Goal: Navigation & Orientation: Find specific page/section

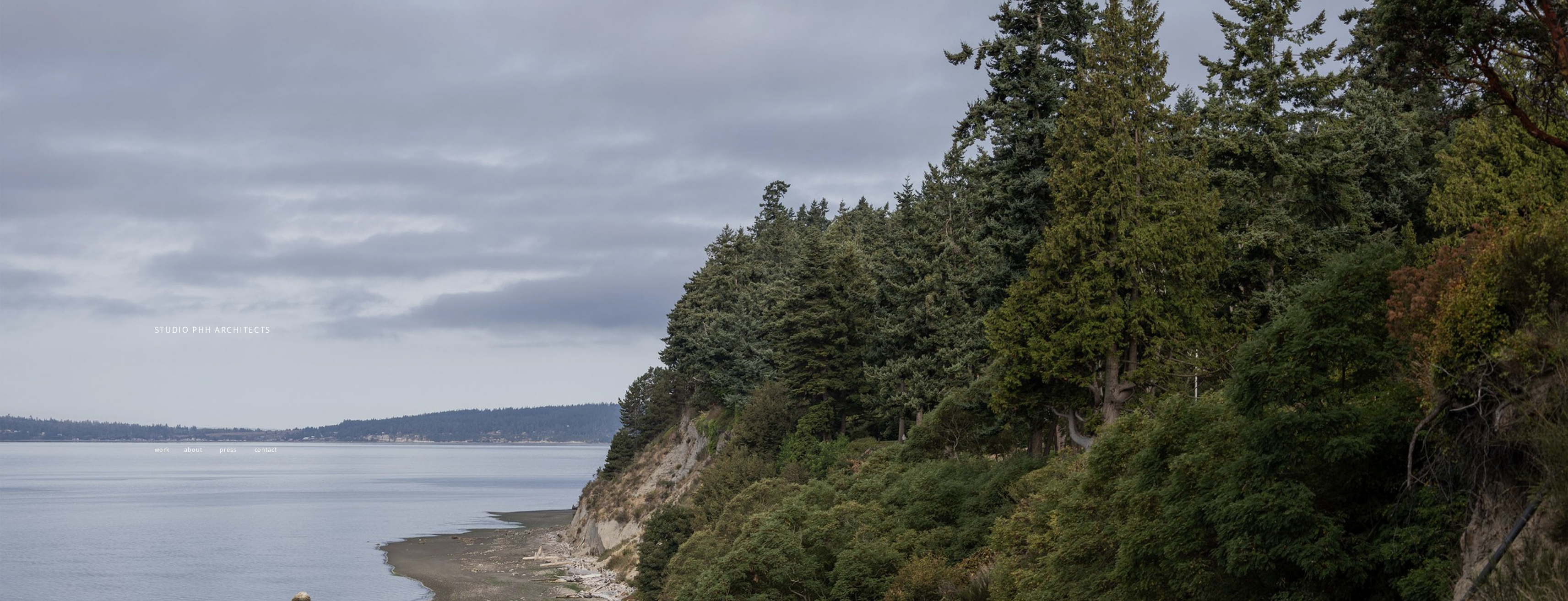
scroll to position [53, 0]
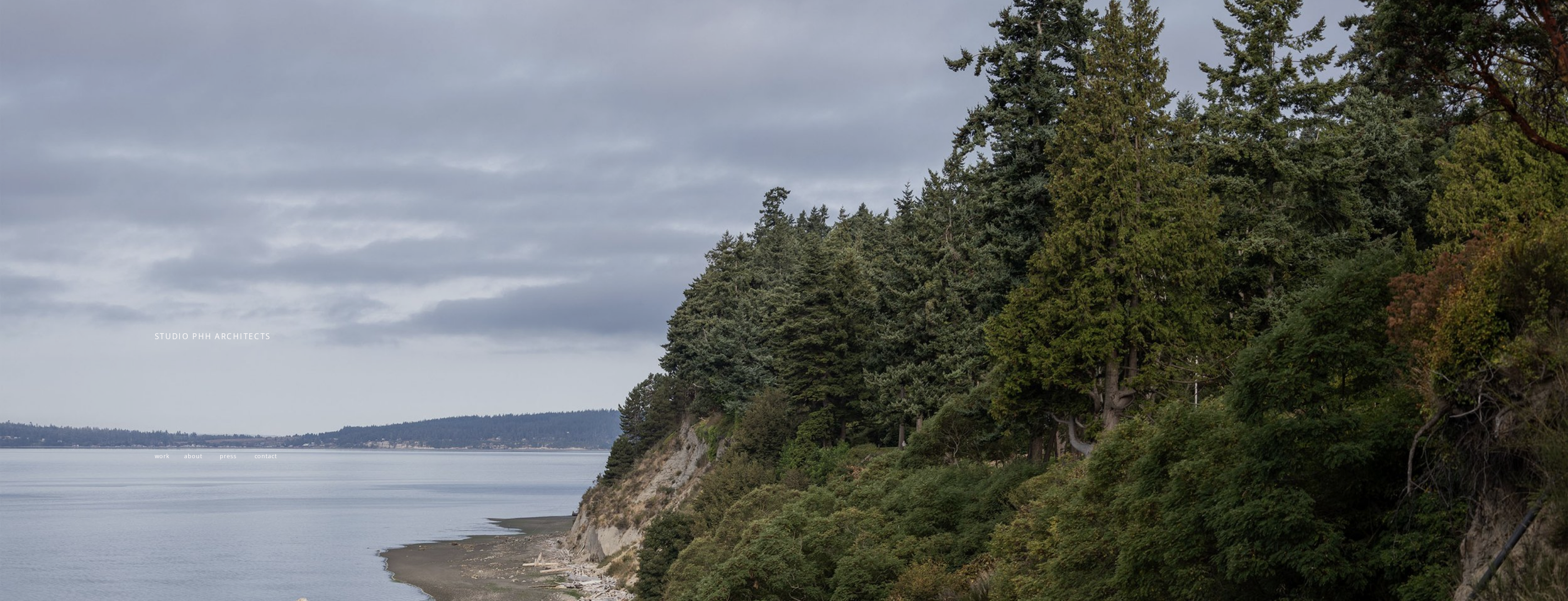
click at [157, 460] on p "work about press contact" at bounding box center [412, 456] width 515 height 15
click at [157, 458] on span "work" at bounding box center [163, 456] width 16 height 8
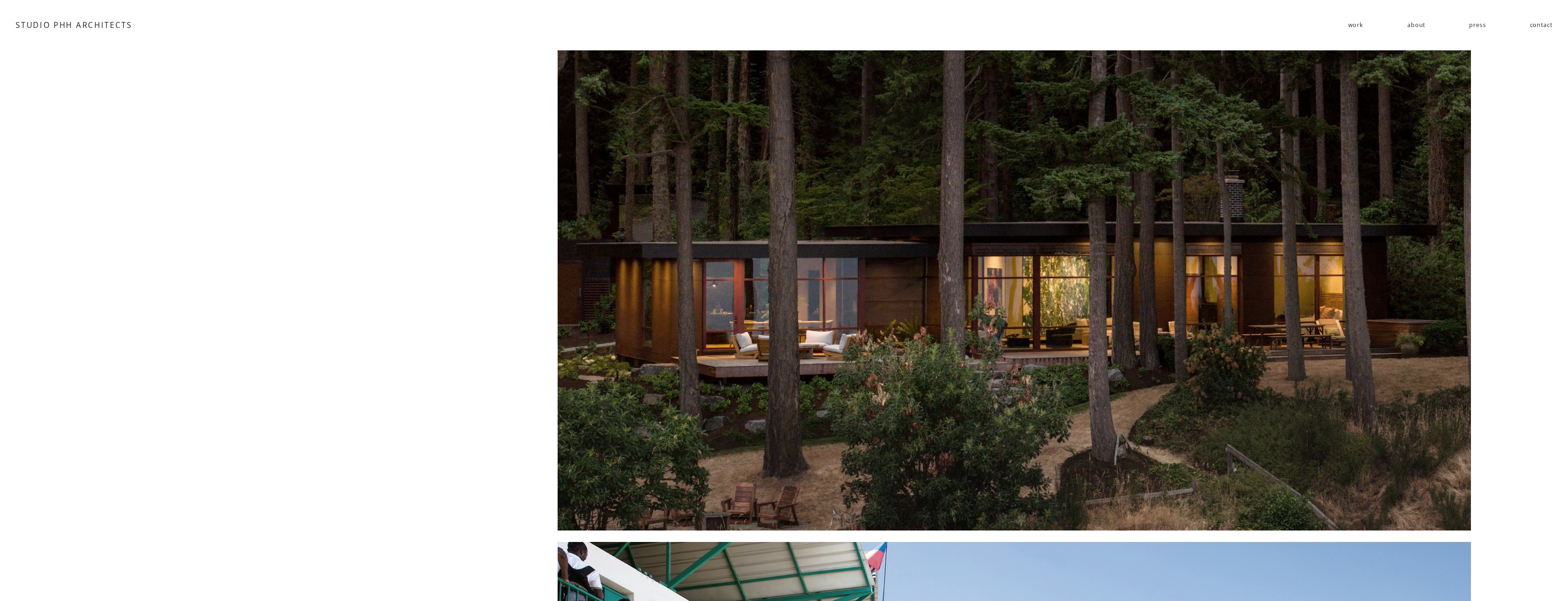
drag, startPoint x: 1531, startPoint y: 403, endPoint x: 1528, endPoint y: 184, distance: 219.0
click at [1415, 19] on link "about" at bounding box center [1416, 26] width 18 height 16
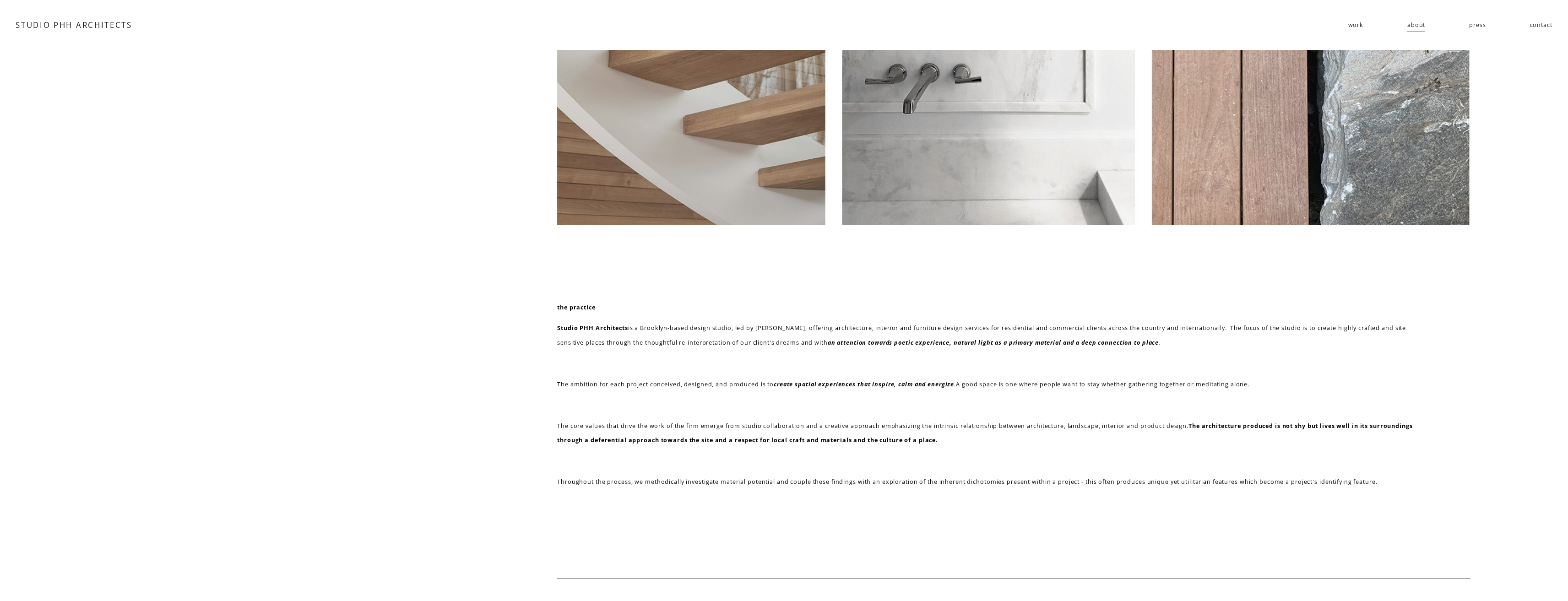
scroll to position [55, 0]
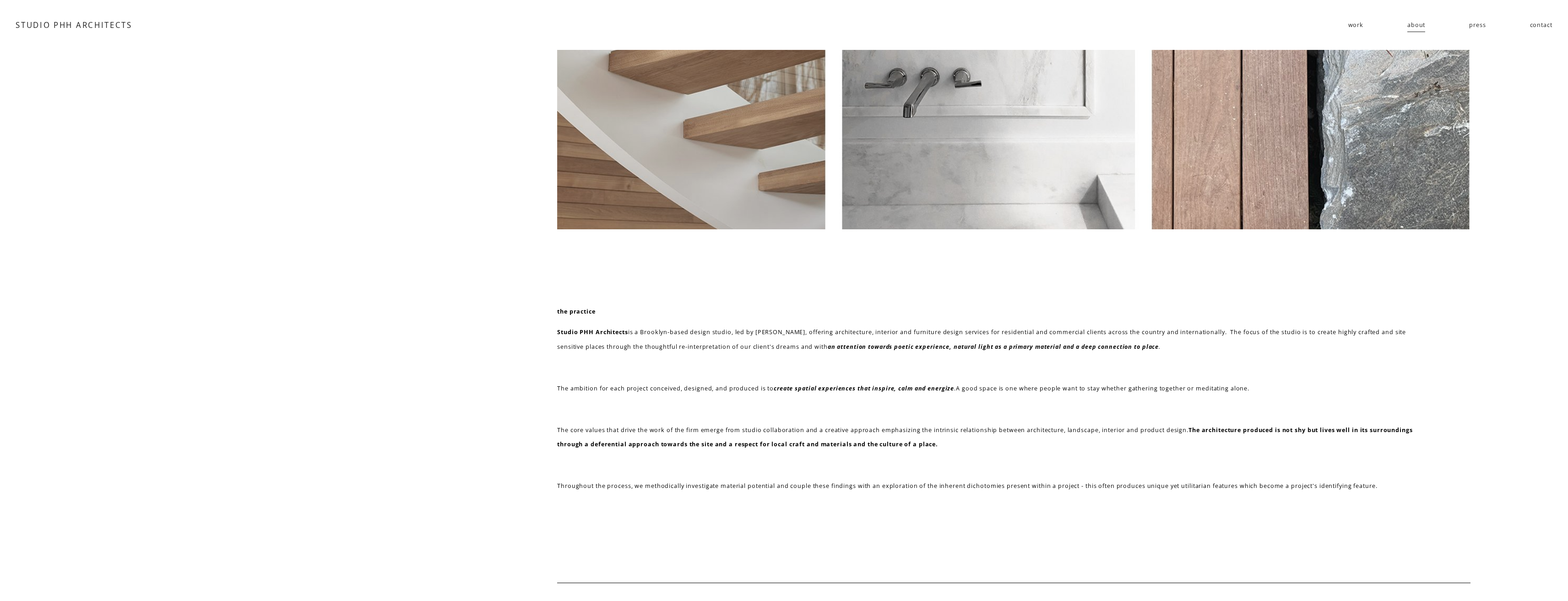
click at [1475, 27] on link "press" at bounding box center [1477, 26] width 16 height 16
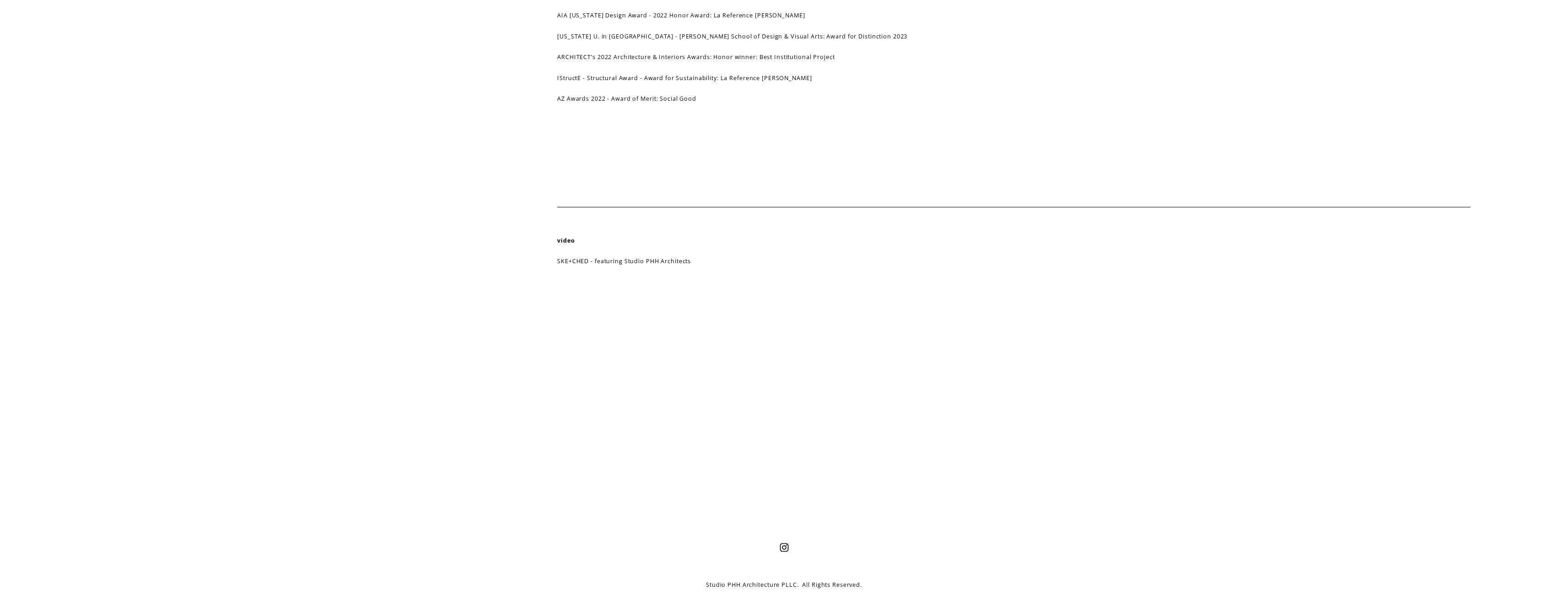
scroll to position [985, 0]
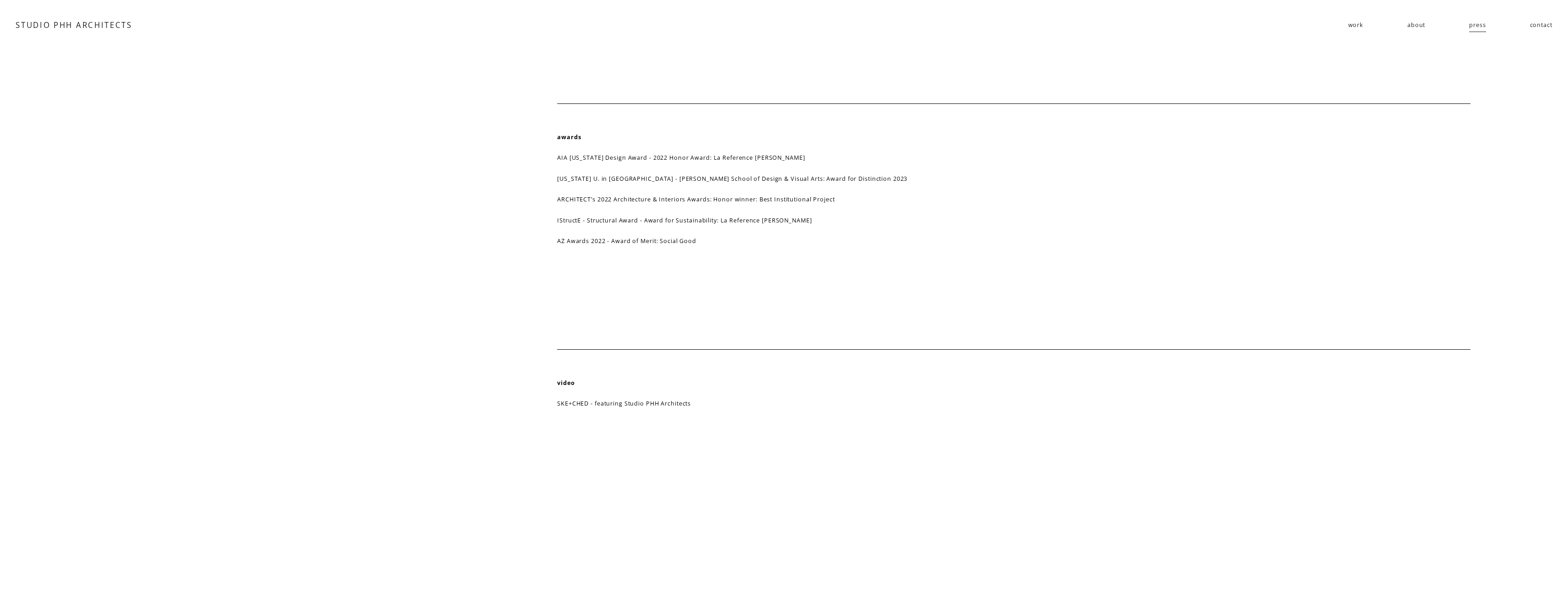
click at [1359, 29] on span "work" at bounding box center [1356, 25] width 16 height 15
click at [0, 0] on span "residential" at bounding box center [0, 0] width 0 height 0
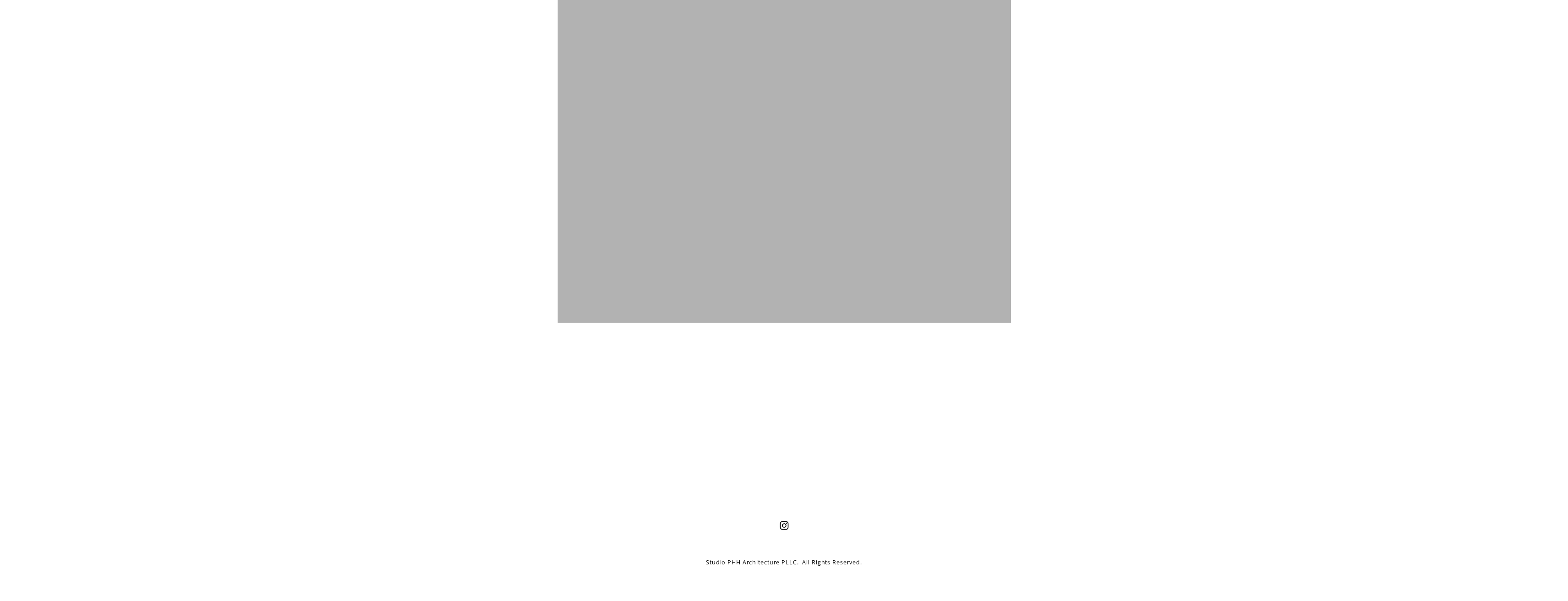
scroll to position [5140, 0]
